Goal: Task Accomplishment & Management: Use online tool/utility

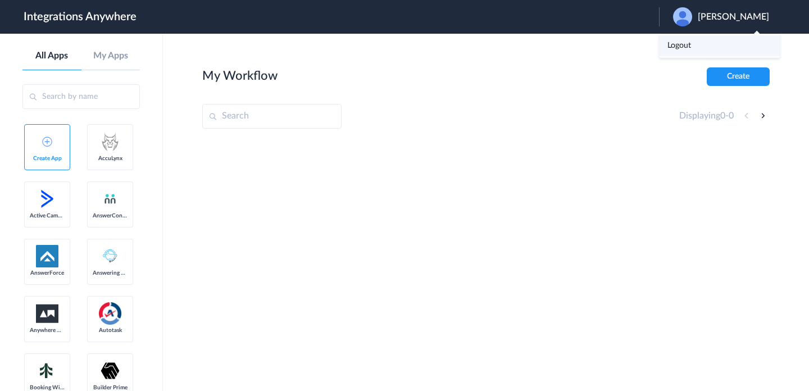
click at [685, 49] on link "Logout" at bounding box center [679, 46] width 24 height 8
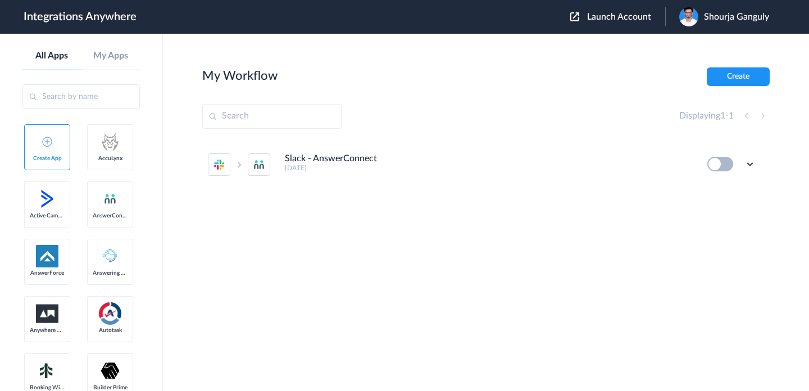
click at [612, 16] on span "Launch Account" at bounding box center [619, 16] width 64 height 9
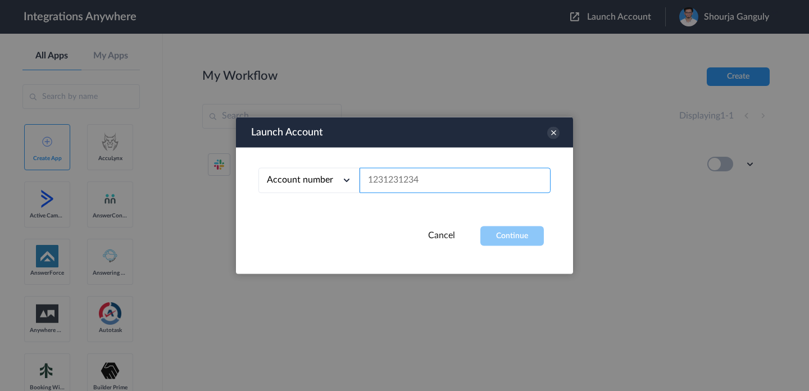
click at [431, 182] on input "text" at bounding box center [454, 180] width 191 height 25
paste input "8973204512"
type input "8973204512"
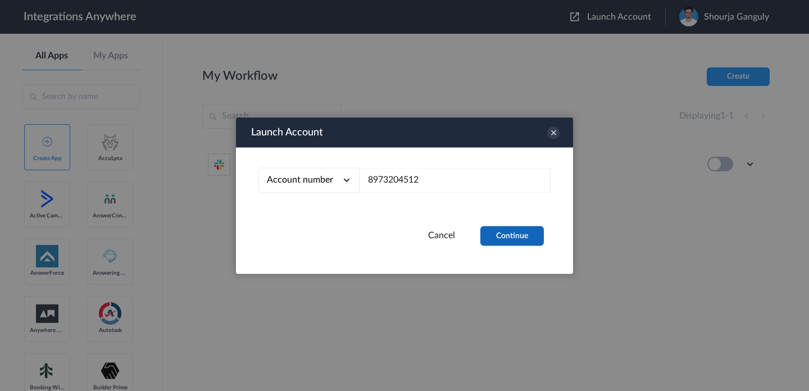
click at [523, 238] on button "Continue" at bounding box center [511, 236] width 63 height 20
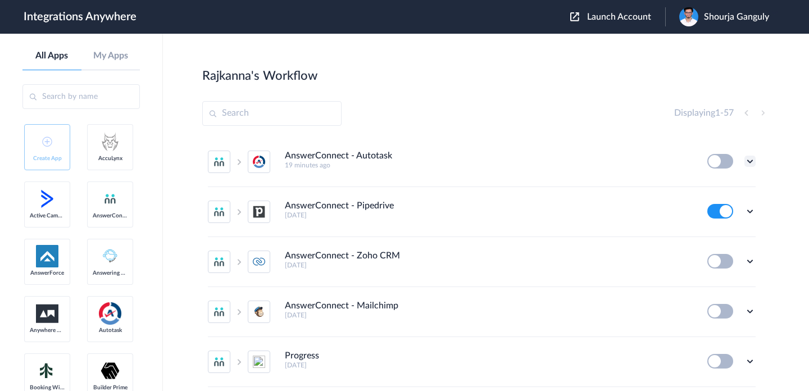
click at [748, 163] on icon at bounding box center [749, 161] width 11 height 11
click at [712, 186] on link "Edit" at bounding box center [704, 187] width 27 height 8
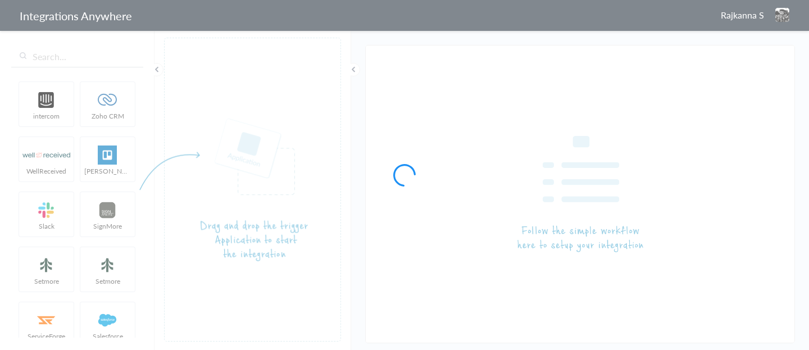
type input "AnswerConnect - Autotask"
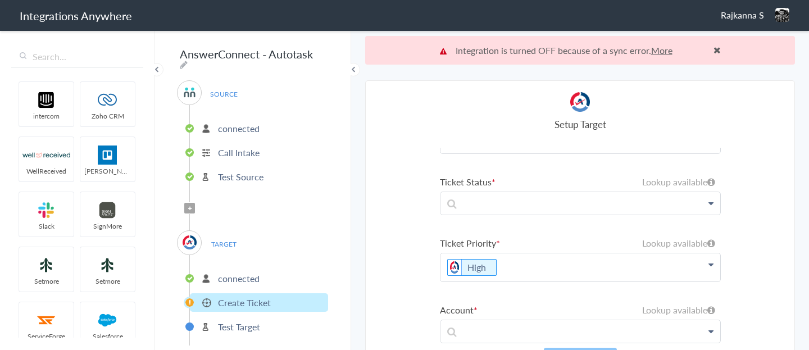
scroll to position [8, 0]
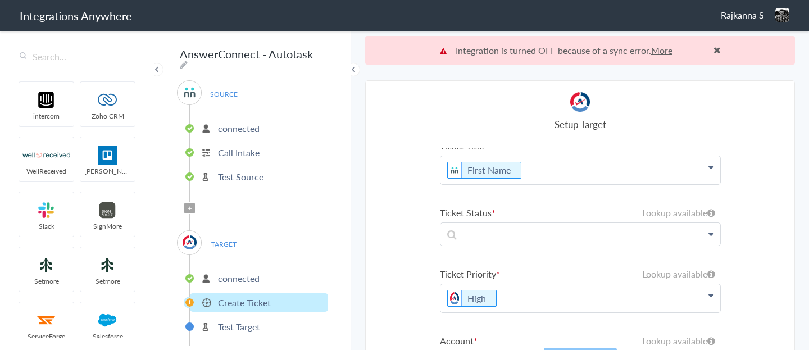
click at [708, 179] on icon at bounding box center [710, 234] width 5 height 9
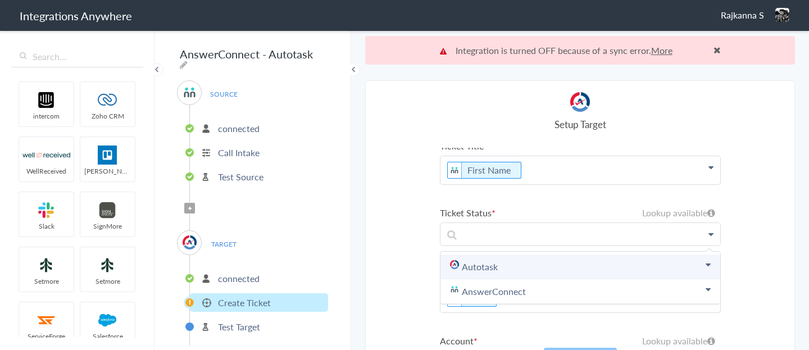
click at [565, 179] on link "Autotask" at bounding box center [580, 266] width 280 height 25
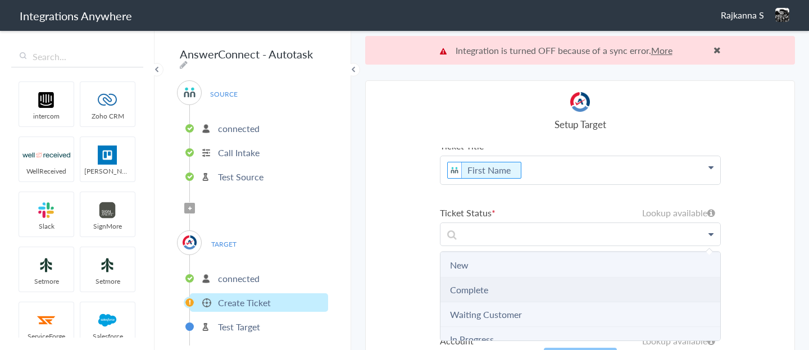
scroll to position [30, 0]
click at [536, 179] on li "Complete" at bounding box center [580, 286] width 280 height 25
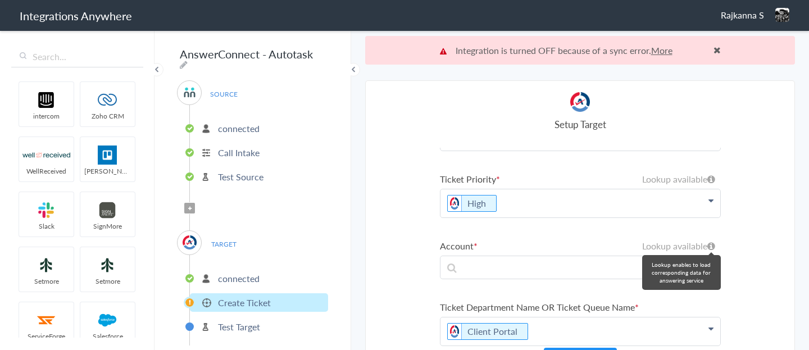
scroll to position [192, 0]
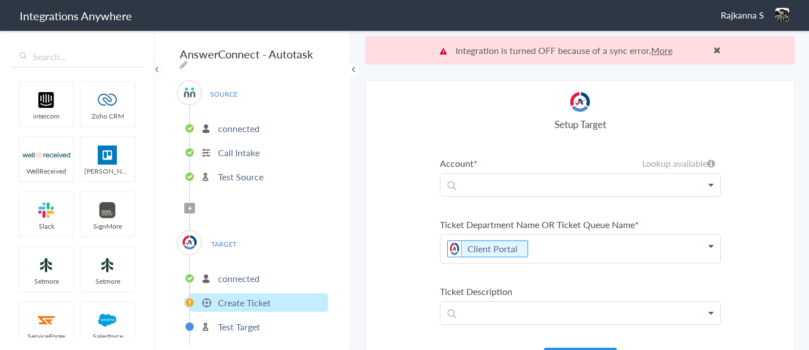
click at [712, 179] on icon at bounding box center [710, 184] width 5 height 9
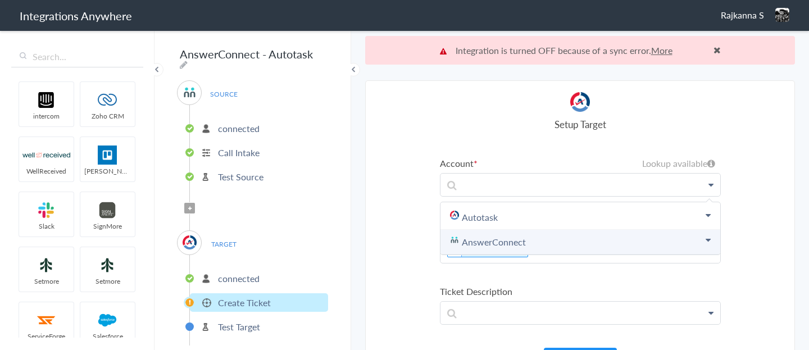
click at [582, 179] on link "AnswerConnect" at bounding box center [580, 242] width 280 height 25
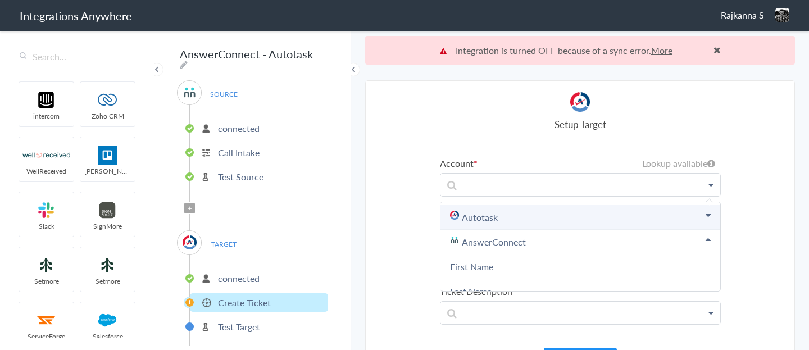
click at [530, 179] on link "Autotask" at bounding box center [580, 217] width 280 height 25
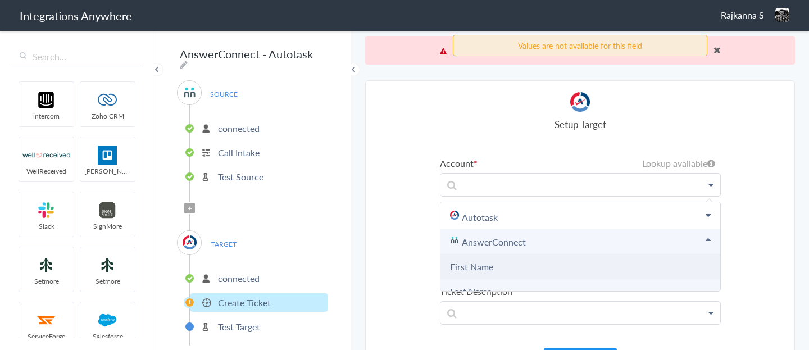
click at [520, 179] on Name "First Name" at bounding box center [580, 266] width 280 height 25
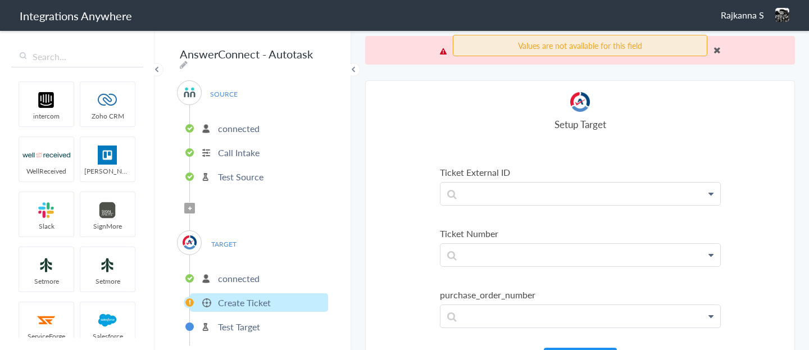
scroll to position [29, 0]
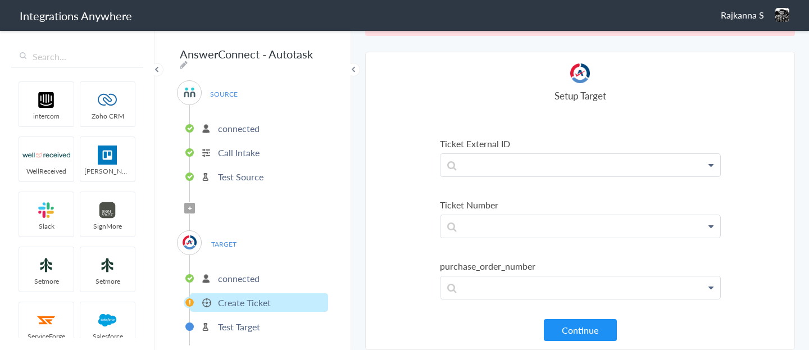
click at [592, 179] on section "Select Account 8973204512 Rename Delete (4 years ago) connected Rename Delete (…" at bounding box center [580, 201] width 430 height 298
click at [595, 179] on button "Continue" at bounding box center [580, 330] width 73 height 22
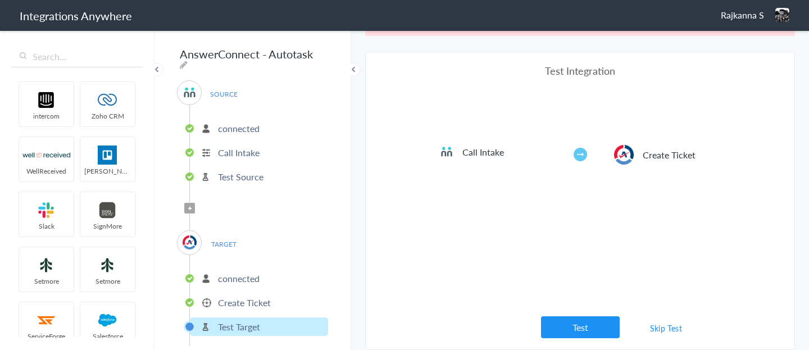
click at [676, 179] on link "Skip Test" at bounding box center [666, 328] width 60 height 20
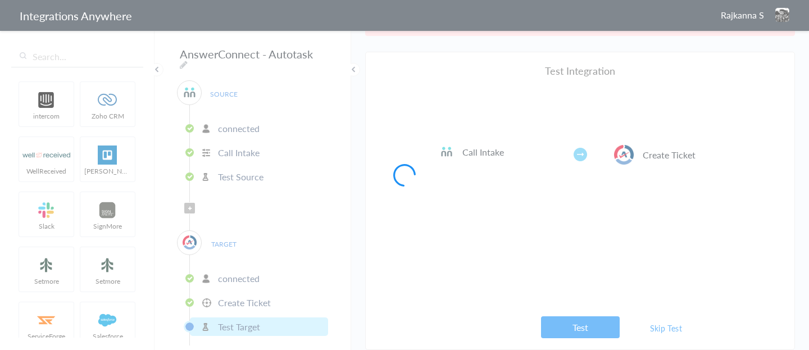
scroll to position [0, 0]
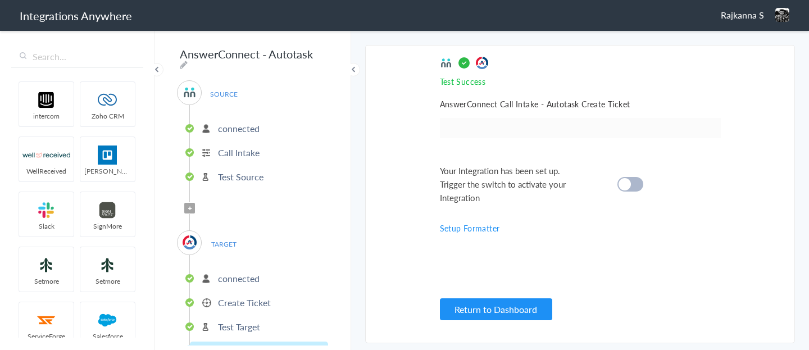
click at [645, 179] on div "Your Integration has been set up. Trigger the switch to activate your Integrati…" at bounding box center [566, 184] width 253 height 40
click at [634, 179] on div at bounding box center [630, 184] width 26 height 15
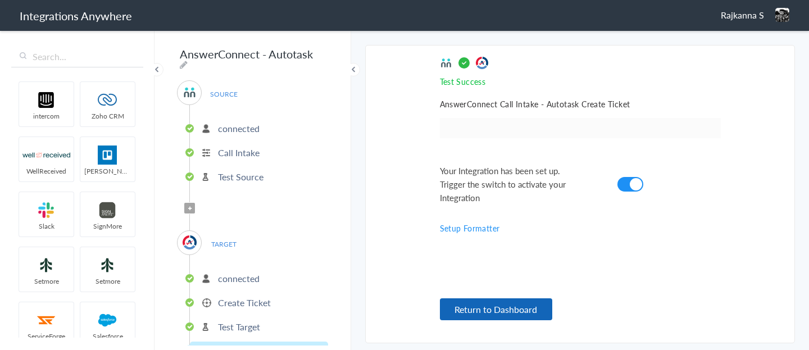
click at [514, 179] on button "Return to Dashboard" at bounding box center [496, 309] width 112 height 22
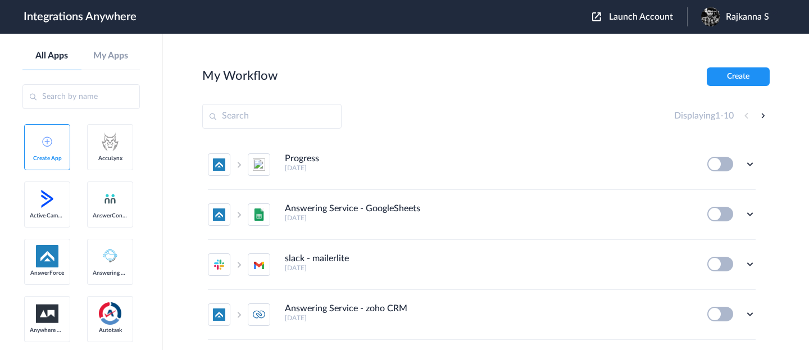
click at [620, 17] on span "Launch Account" at bounding box center [641, 16] width 64 height 9
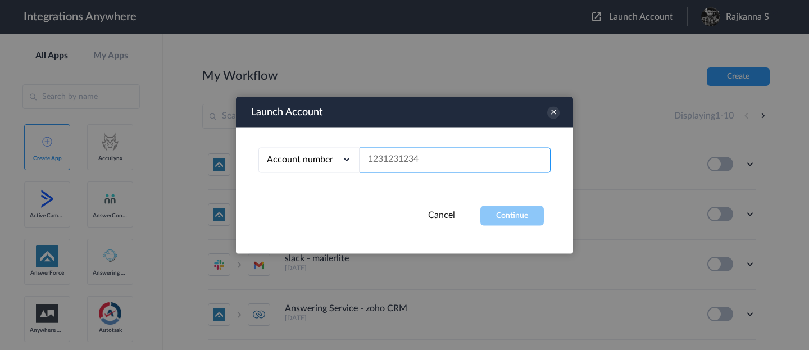
click at [462, 158] on input "text" at bounding box center [454, 159] width 191 height 25
paste input "8973204512"
type input "8973204512"
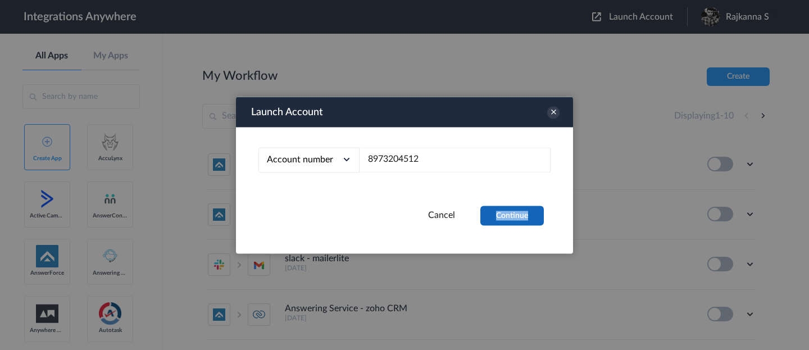
click at [523, 218] on button "Continue" at bounding box center [511, 216] width 63 height 20
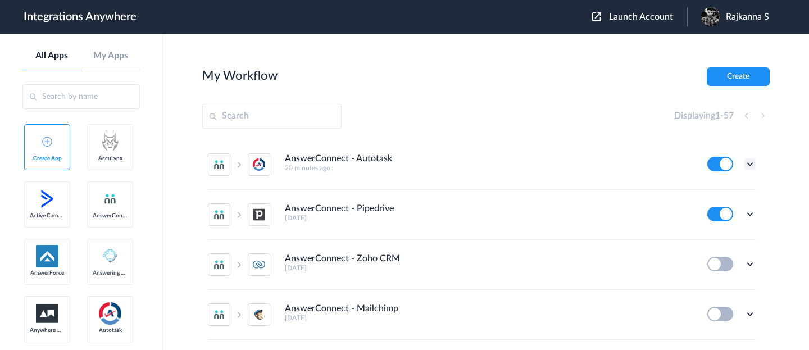
click at [753, 165] on icon at bounding box center [749, 163] width 11 height 11
click at [715, 192] on link "Edit" at bounding box center [704, 190] width 27 height 8
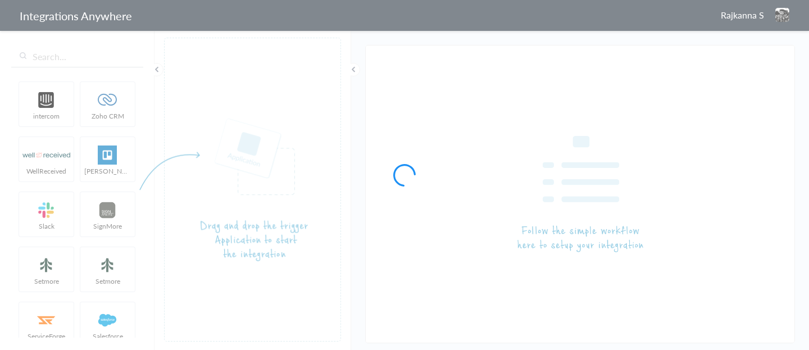
type input "AnswerConnect - Autotask"
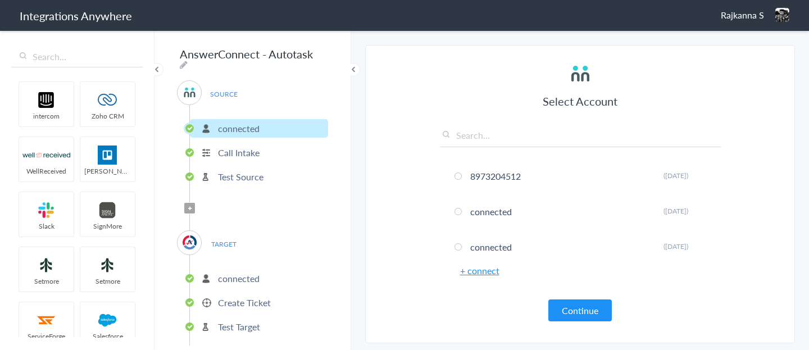
scroll to position [26, 0]
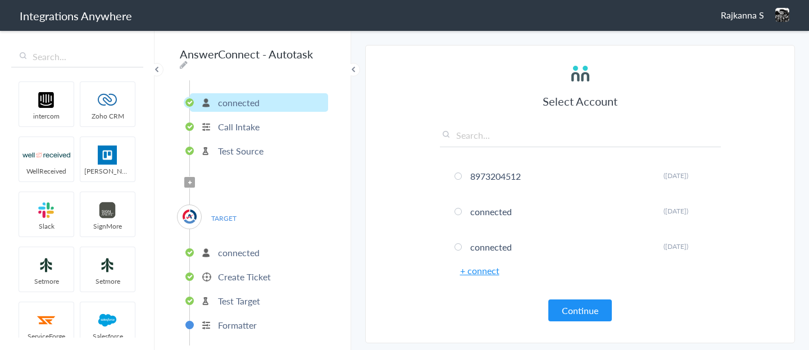
click at [246, 294] on p "Test Target" at bounding box center [239, 300] width 42 height 13
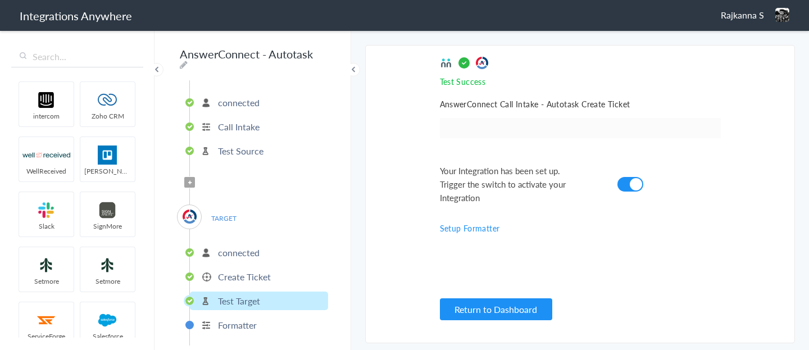
click at [258, 272] on p "Create Ticket" at bounding box center [244, 276] width 53 height 13
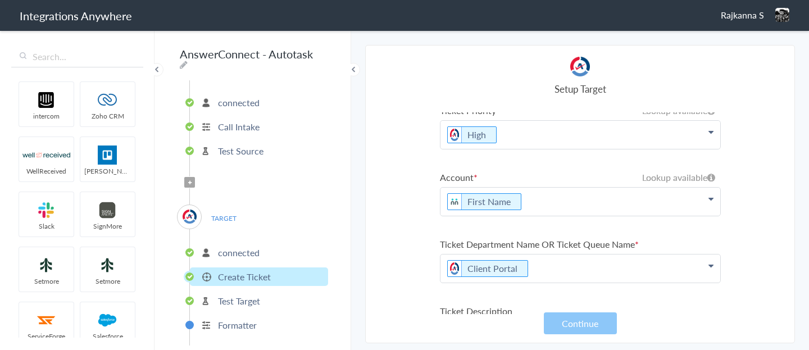
scroll to position [141, 0]
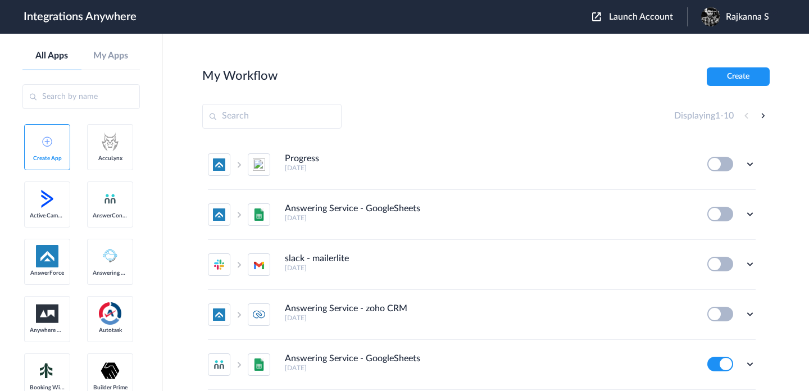
click at [739, 10] on div "Rajkanna S" at bounding box center [740, 16] width 79 height 19
click at [717, 44] on link "Logout" at bounding box center [707, 46] width 24 height 8
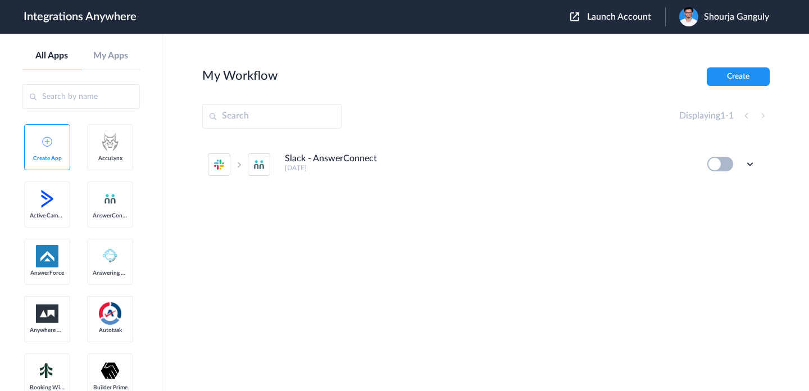
click at [620, 26] on header "Integrations Anywhere Launch Account Shourja Ganguly My Account Logout" at bounding box center [404, 17] width 809 height 34
click at [623, 22] on div "Launch Account Shourja Ganguly My Account Logout" at bounding box center [675, 16] width 210 height 19
click at [626, 17] on span "Launch Account" at bounding box center [619, 16] width 64 height 9
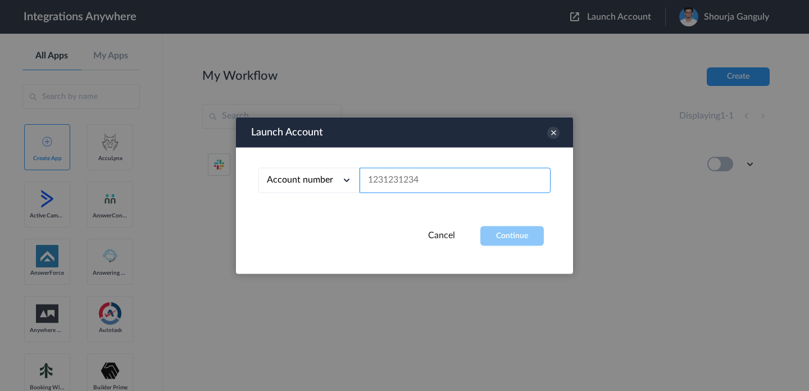
click at [432, 190] on input "text" at bounding box center [454, 180] width 191 height 25
paste input "9717035039"
type input "9717035039"
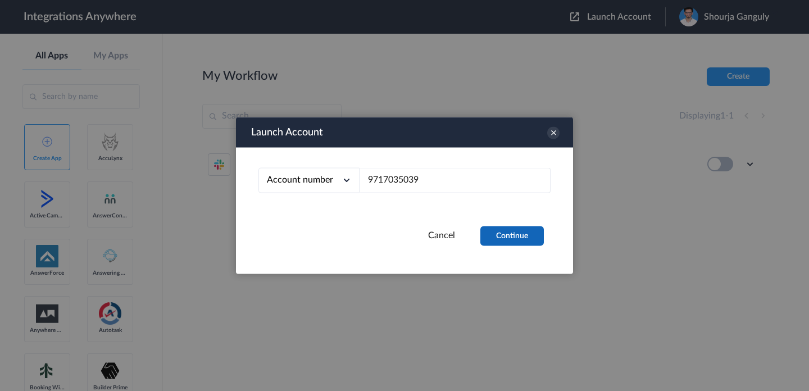
click at [518, 238] on button "Continue" at bounding box center [511, 236] width 63 height 20
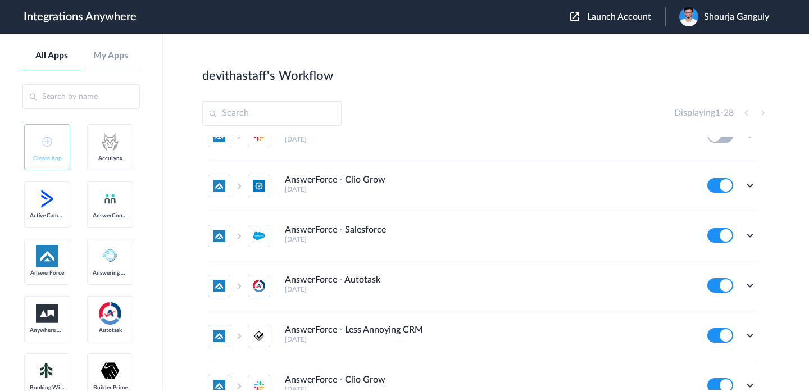
scroll to position [884, 0]
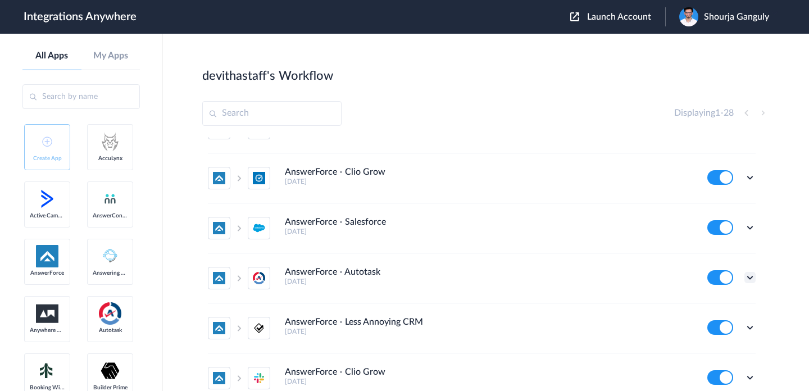
click at [746, 278] on icon at bounding box center [749, 277] width 11 height 11
click at [709, 302] on link "Edit" at bounding box center [704, 303] width 27 height 8
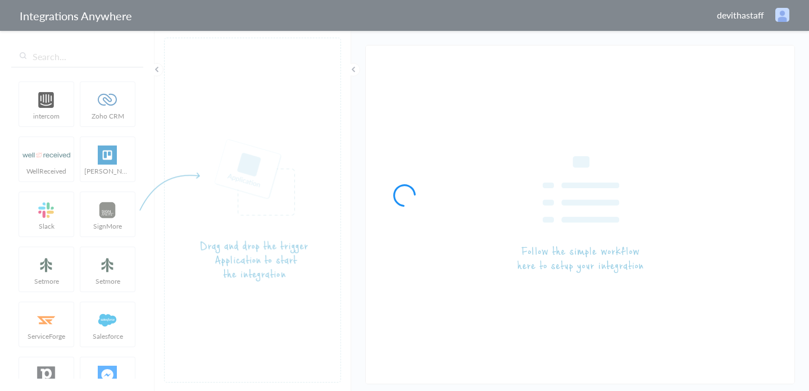
type input "AnswerForce - Autotask"
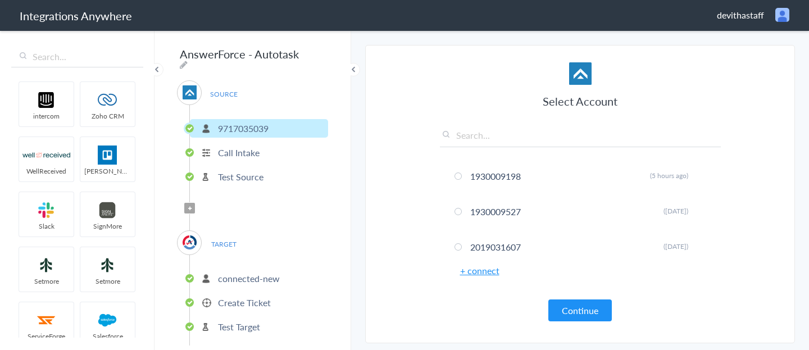
click at [266, 304] on p "Create Ticket" at bounding box center [244, 302] width 53 height 13
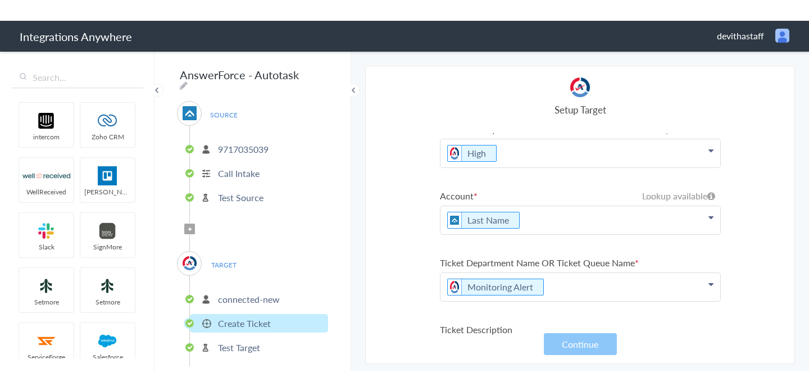
scroll to position [162, 0]
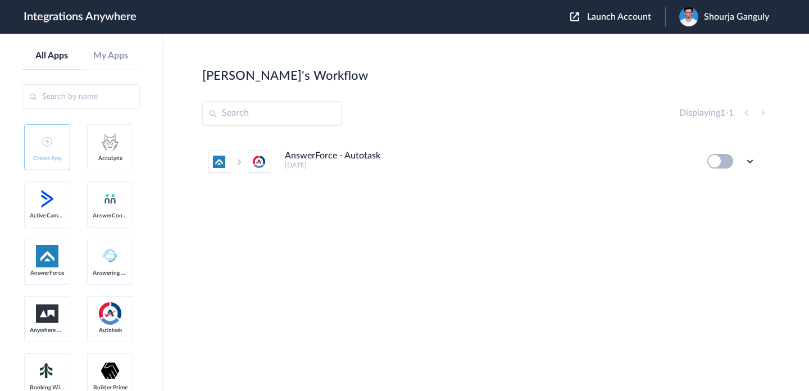
click at [619, 15] on span "Launch Account" at bounding box center [619, 16] width 64 height 9
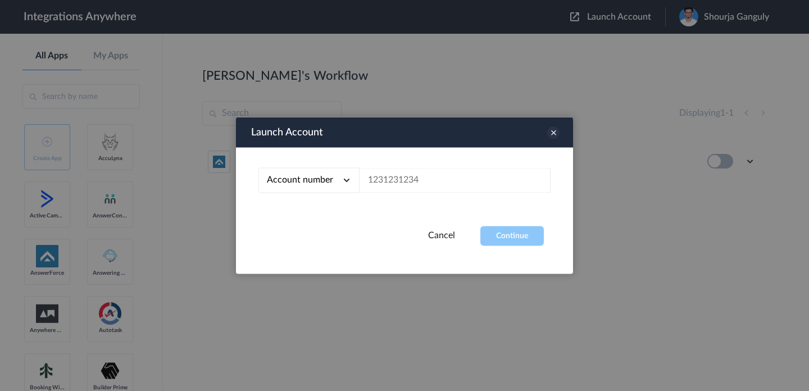
click at [555, 133] on icon at bounding box center [553, 133] width 12 height 12
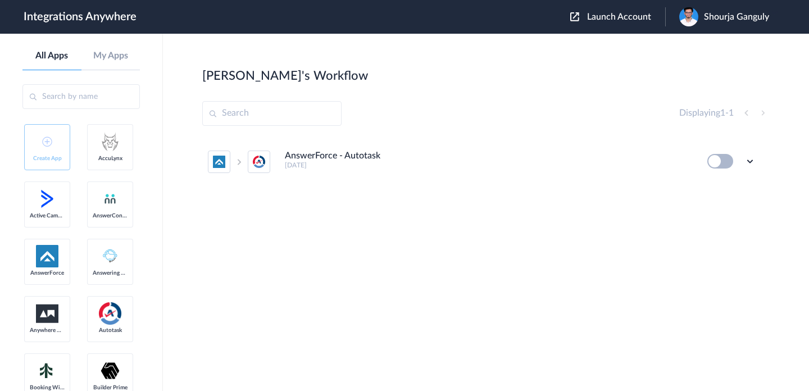
click at [727, 21] on span "Shourja Ganguly" at bounding box center [736, 17] width 65 height 11
click at [711, 45] on link "My Account" at bounding box center [694, 46] width 43 height 8
